Goal: Navigation & Orientation: Find specific page/section

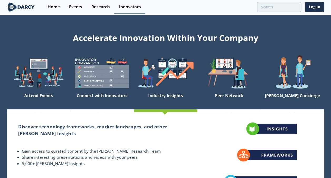
click at [130, 5] on div "Innovators" at bounding box center [130, 7] width 22 height 4
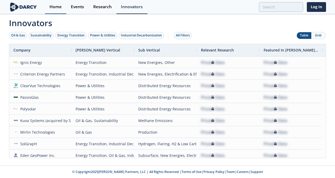
click at [63, 6] on link "Home" at bounding box center [55, 7] width 21 height 14
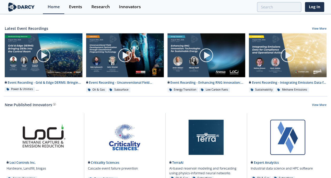
scroll to position [307, 0]
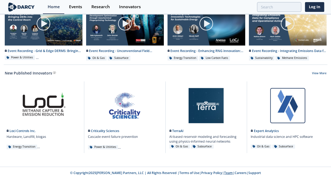
click at [224, 173] on link "Team" at bounding box center [228, 172] width 9 height 4
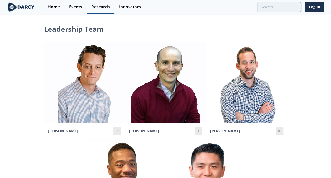
click at [104, 6] on div "Research" at bounding box center [101, 7] width 18 height 4
